Goal: Task Accomplishment & Management: Complete application form

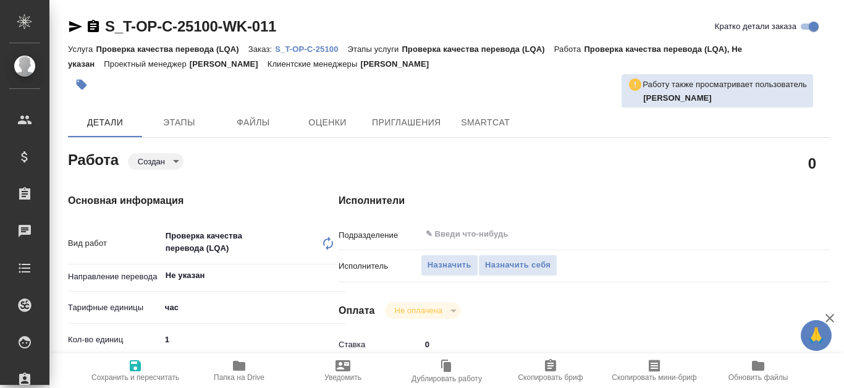
type textarea "x"
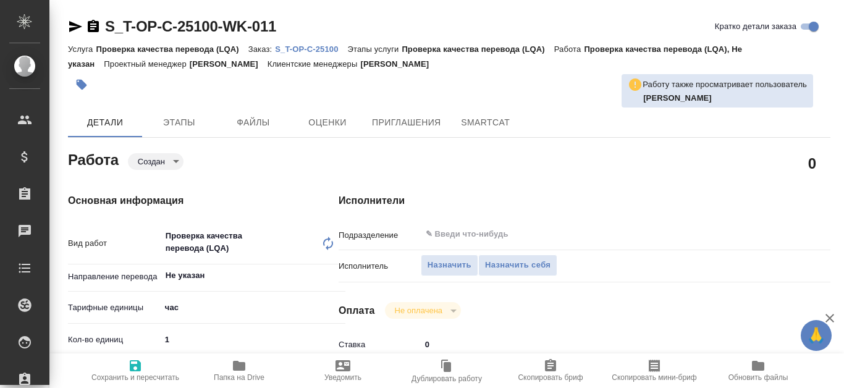
type textarea "x"
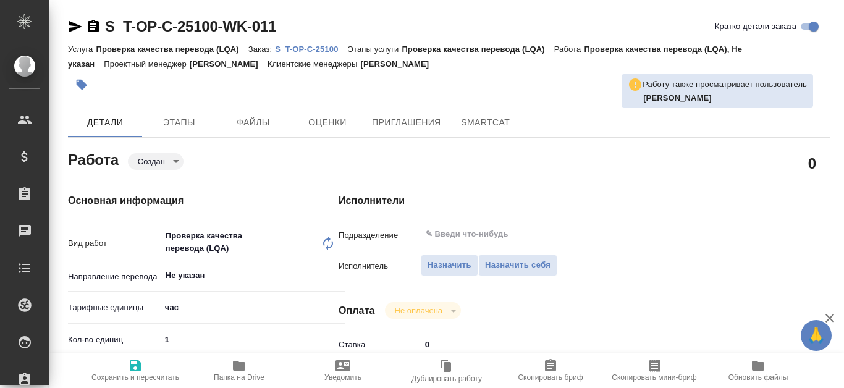
scroll to position [62, 0]
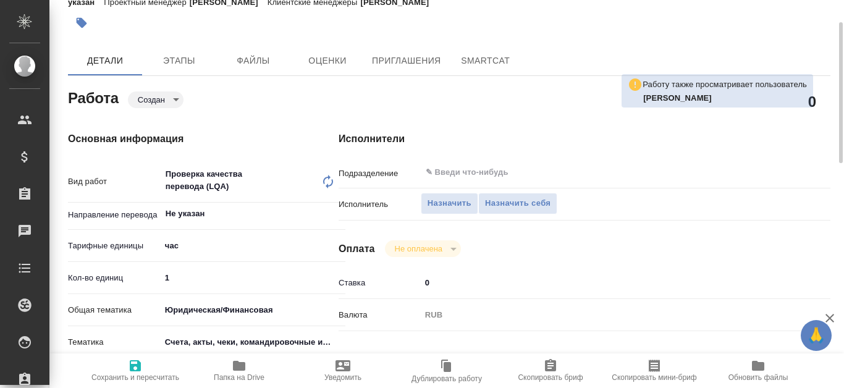
type textarea "x"
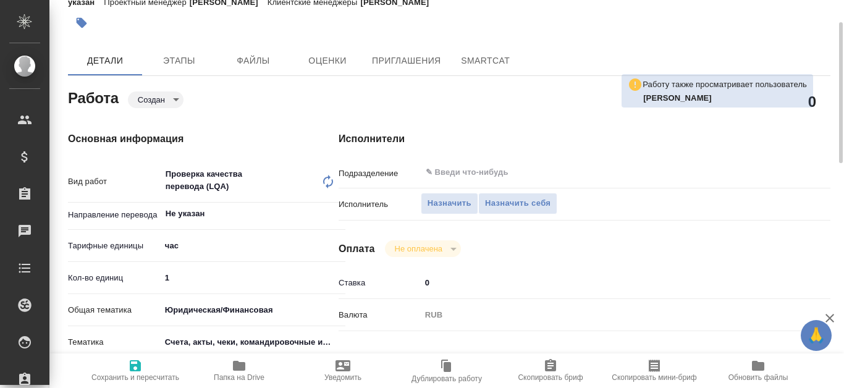
scroll to position [0, 0]
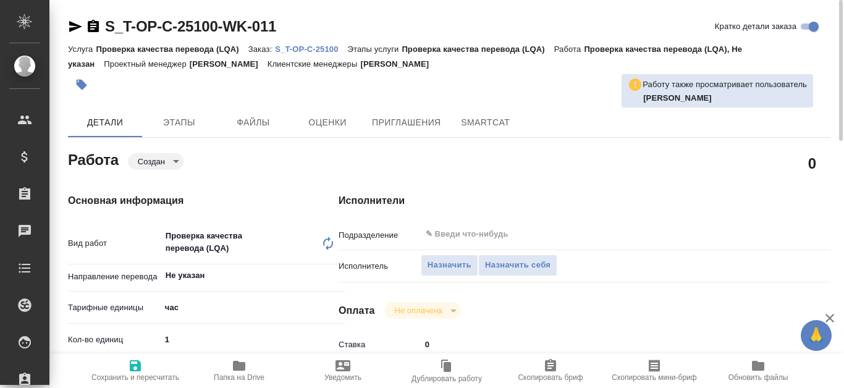
type textarea "x"
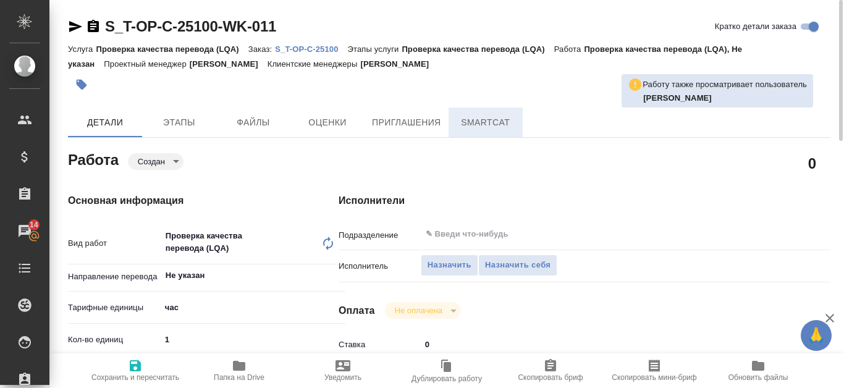
click at [496, 123] on span "SmartCat" at bounding box center [485, 122] width 59 height 15
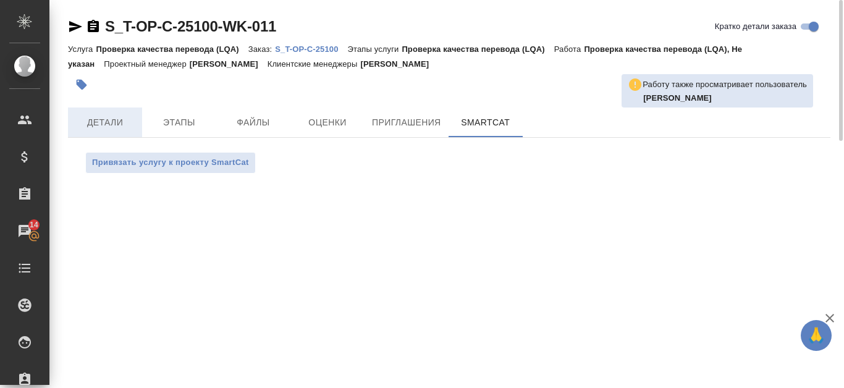
click at [93, 131] on button "Детали" at bounding box center [105, 123] width 74 height 30
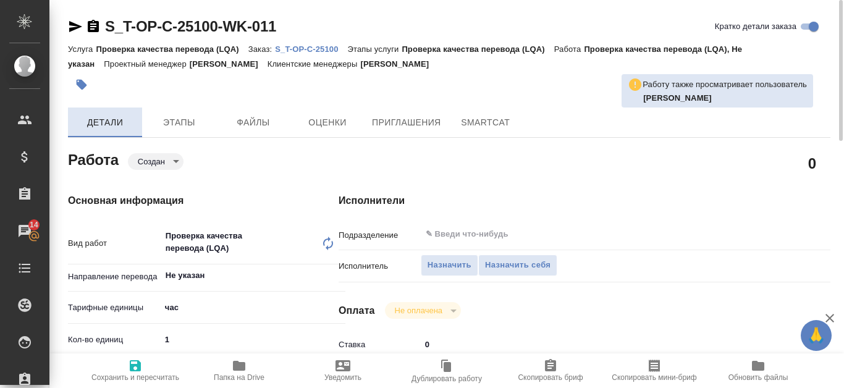
type textarea "x"
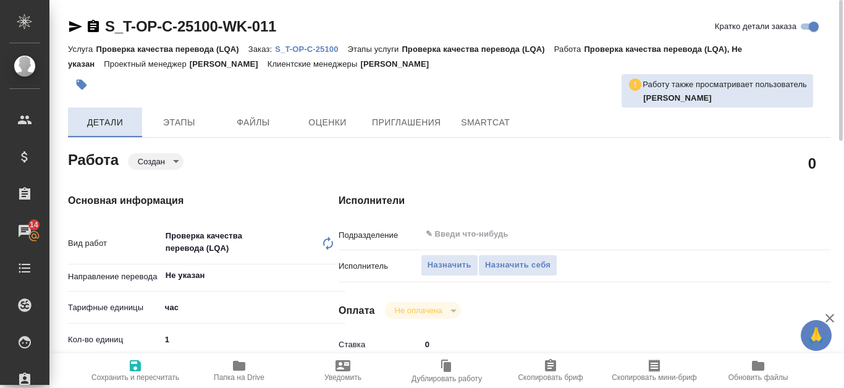
type textarea "x"
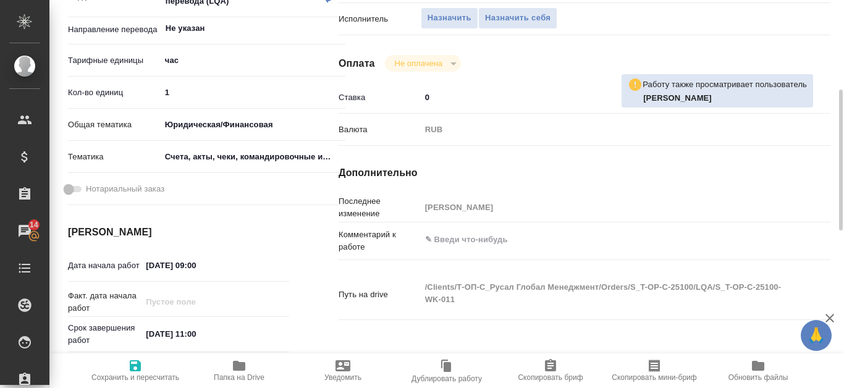
type textarea "x"
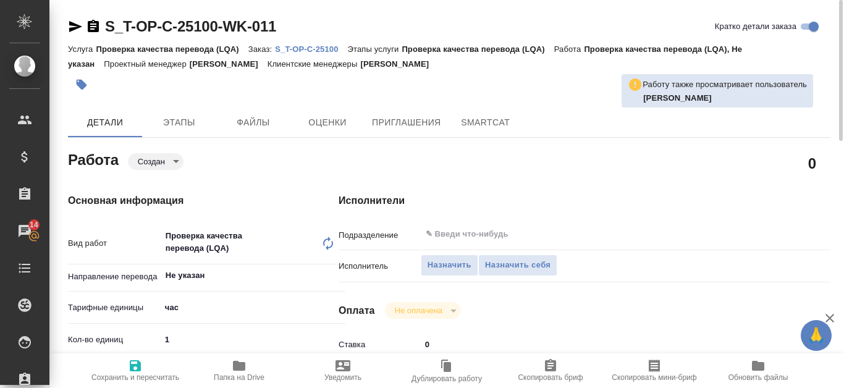
click at [319, 44] on p "S_T-OP-C-25100" at bounding box center [311, 48] width 72 height 9
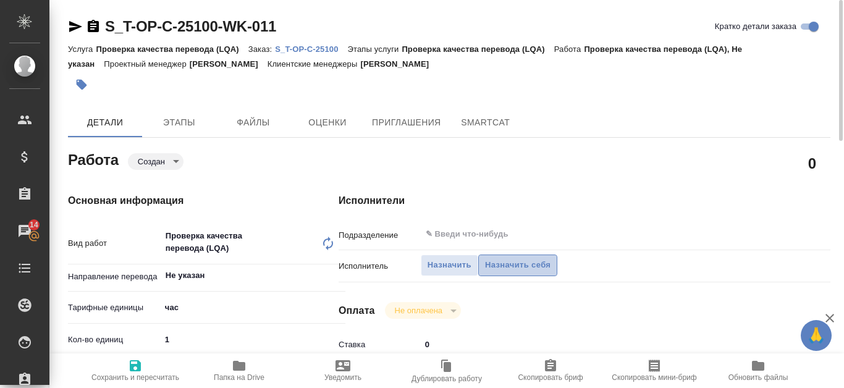
click at [498, 265] on span "Назначить себя" at bounding box center [518, 265] width 66 height 14
type textarea "x"
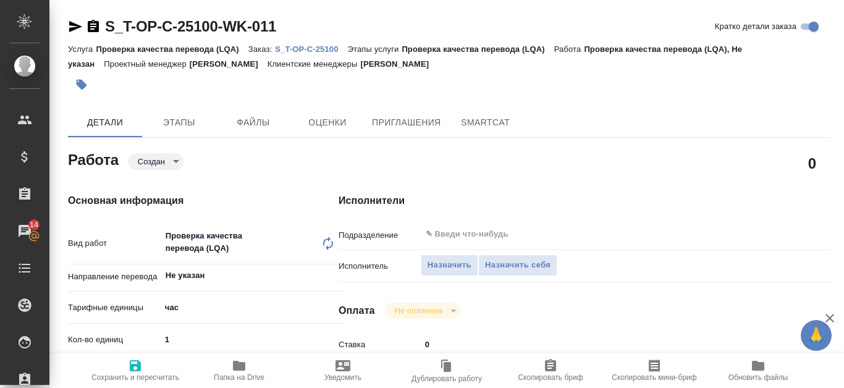
type textarea "x"
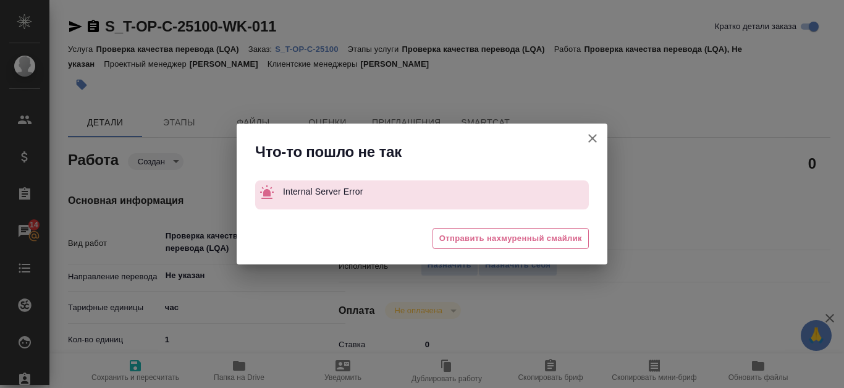
click at [598, 126] on button "Кратко детали заказа" at bounding box center [593, 139] width 30 height 30
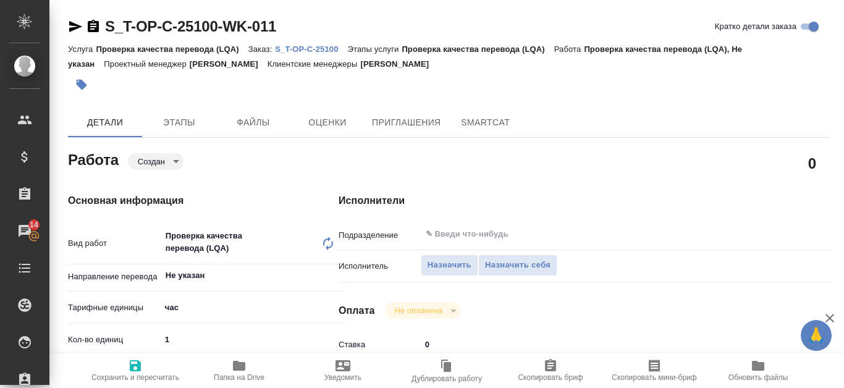
type textarea "x"
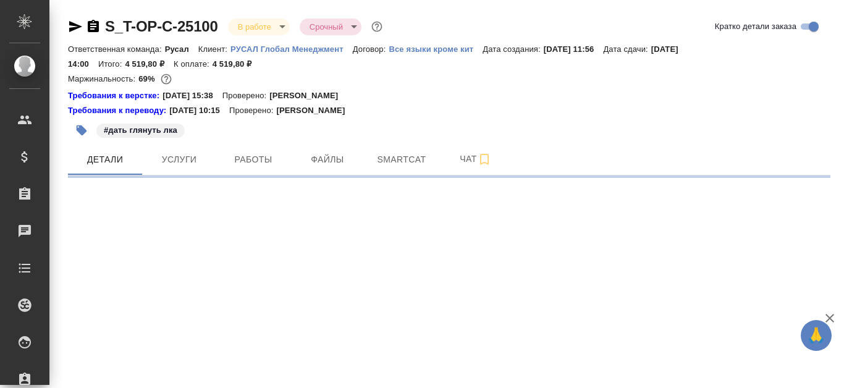
select select "RU"
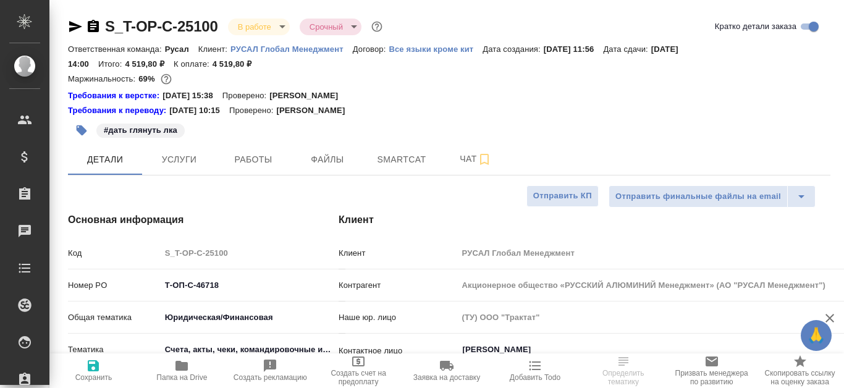
type textarea "x"
type input "[PERSON_NAME]"
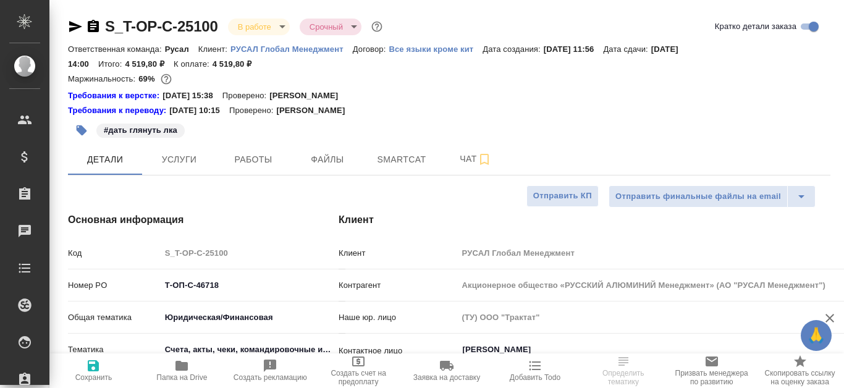
scroll to position [62, 0]
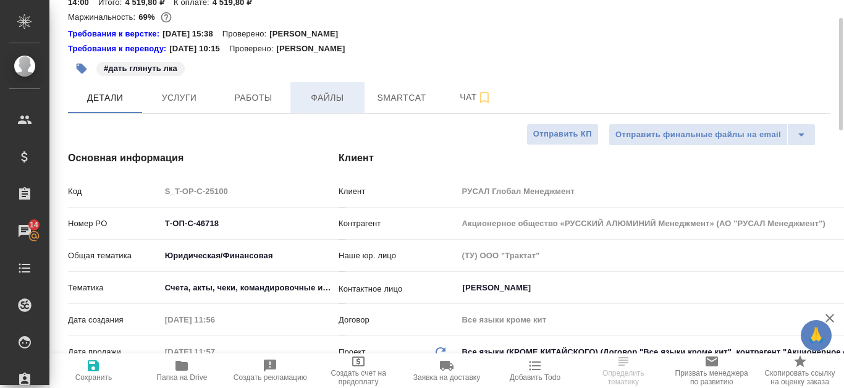
click at [341, 91] on span "Файлы" at bounding box center [327, 97] width 59 height 15
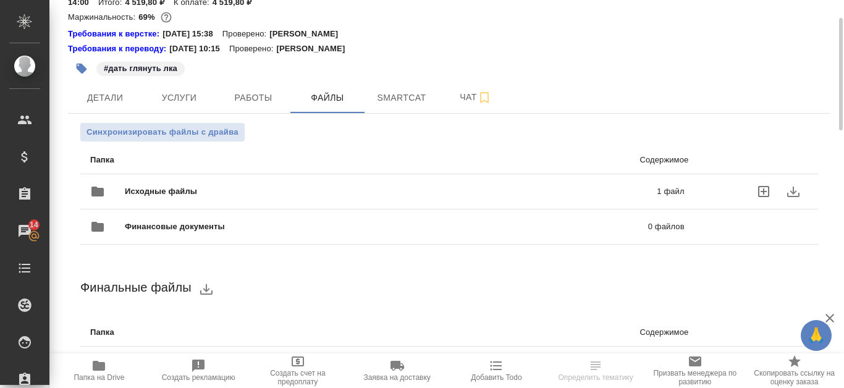
click at [446, 185] on div "Исходные файлы 1 файл" at bounding box center [387, 192] width 595 height 30
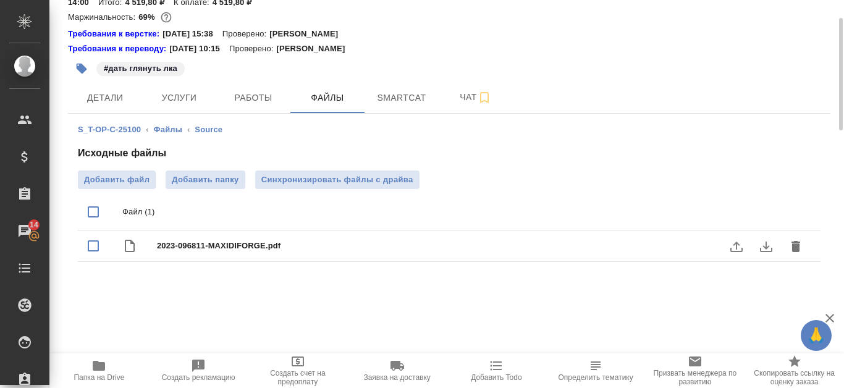
click at [766, 242] on icon "download" at bounding box center [766, 247] width 12 height 11
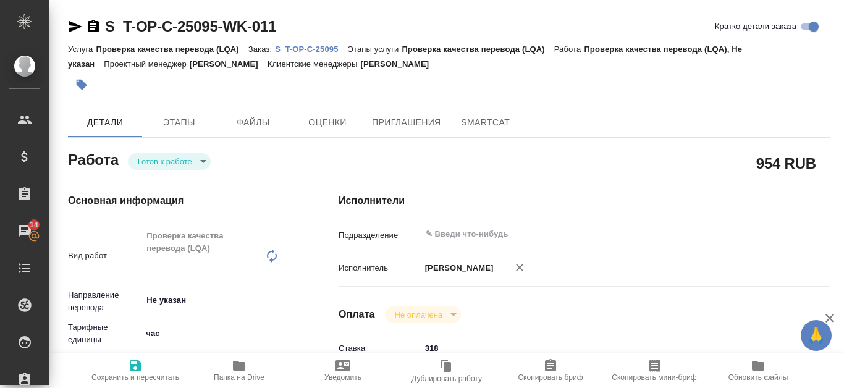
click at [302, 43] on link "S_T-OP-C-25095" at bounding box center [311, 48] width 72 height 11
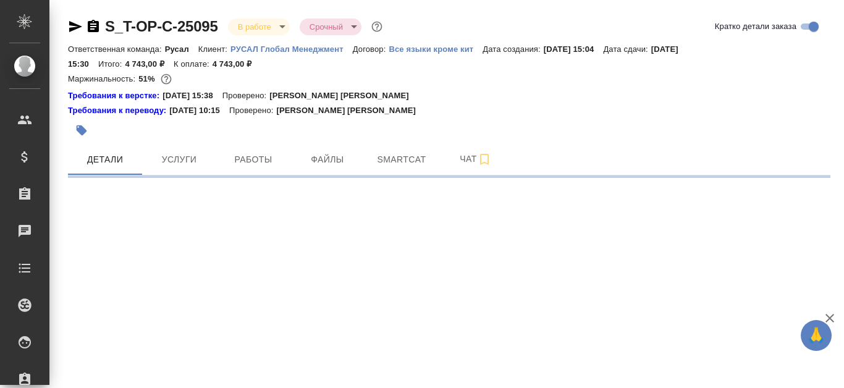
select select "RU"
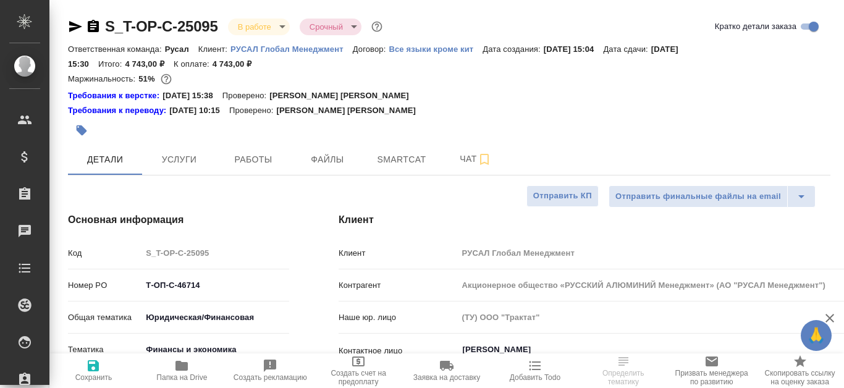
type textarea "x"
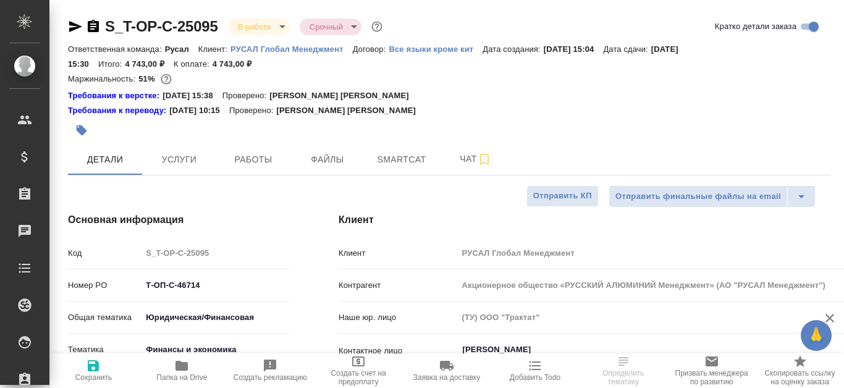
type textarea "x"
click at [76, 25] on icon "button" at bounding box center [75, 26] width 13 height 11
type textarea "x"
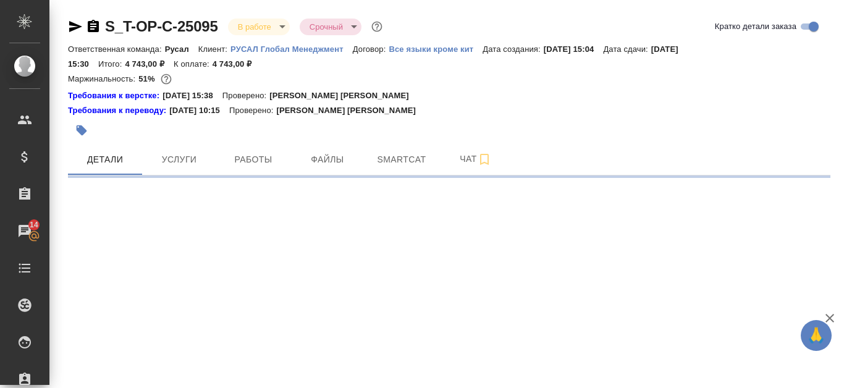
select select "RU"
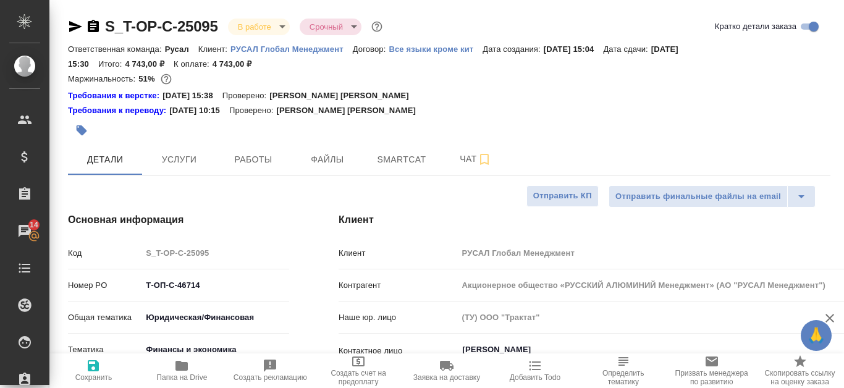
type textarea "x"
